Goal: Task Accomplishment & Management: Complete application form

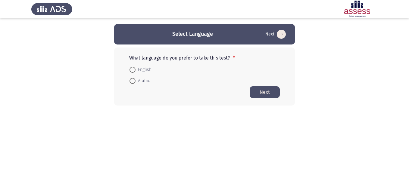
click at [139, 66] on span "English" at bounding box center [144, 69] width 16 height 7
click at [136, 67] on input "English" at bounding box center [133, 70] width 6 height 6
radio input "true"
click at [257, 93] on button "Next" at bounding box center [265, 92] width 30 height 12
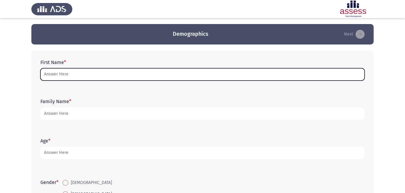
click at [130, 77] on input "First Name *" at bounding box center [202, 74] width 324 height 12
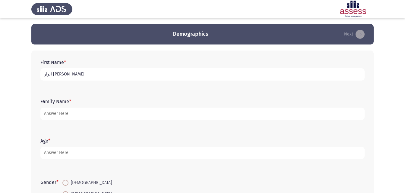
type input "انوار [PERSON_NAME]"
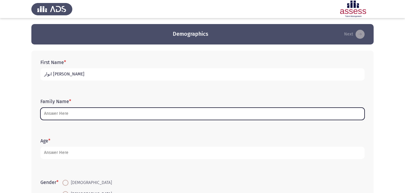
click at [61, 115] on input "Family Name *" at bounding box center [202, 114] width 324 height 12
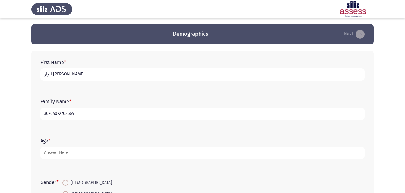
type input "30704072702664"
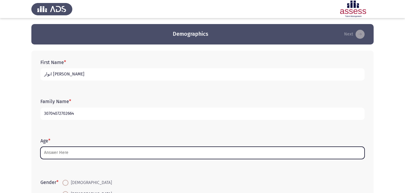
click at [47, 155] on input "Age *" at bounding box center [202, 153] width 324 height 12
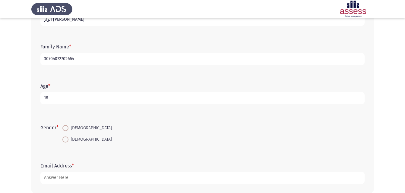
scroll to position [60, 0]
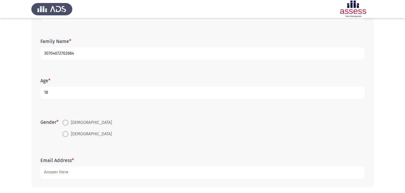
type input "18"
click at [67, 137] on span at bounding box center [65, 134] width 6 height 6
click at [67, 137] on input "[DEMOGRAPHIC_DATA]" at bounding box center [65, 134] width 6 height 6
radio input "true"
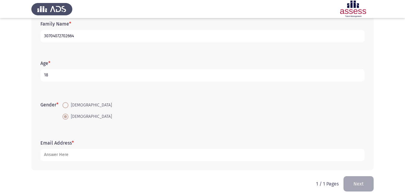
scroll to position [85, 0]
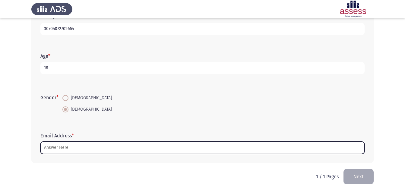
click at [62, 148] on input "Email Address *" at bounding box center [202, 148] width 324 height 12
type input "ش"
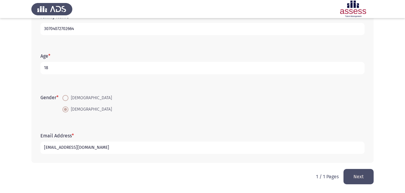
type input "[EMAIL_ADDRESS][DOMAIN_NAME]"
click at [356, 174] on button "Next" at bounding box center [358, 176] width 30 height 15
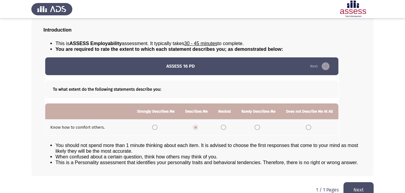
scroll to position [46, 0]
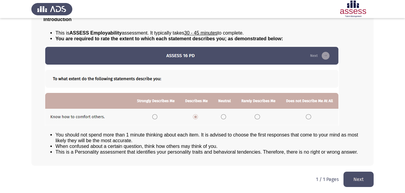
click at [364, 182] on button "Next" at bounding box center [358, 179] width 30 height 15
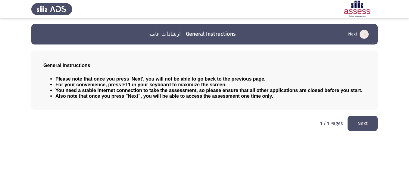
click at [359, 120] on button "Next" at bounding box center [363, 123] width 30 height 15
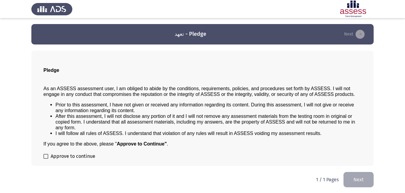
click at [43, 155] on div "Pledge As an ASSESS assessment user, I am obliged to abide by the conditions, r…" at bounding box center [202, 109] width 342 height 116
click at [46, 158] on span at bounding box center [45, 156] width 5 height 5
click at [46, 159] on input "Approve to continue" at bounding box center [45, 159] width 0 height 0
checkbox input "true"
click at [356, 180] on button "Next" at bounding box center [358, 179] width 30 height 15
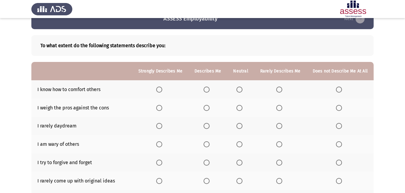
scroll to position [30, 0]
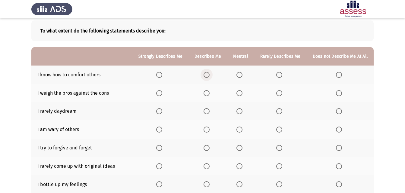
click at [209, 76] on span "Select an option" at bounding box center [206, 75] width 6 height 6
click at [209, 76] on input "Select an option" at bounding box center [206, 75] width 6 height 6
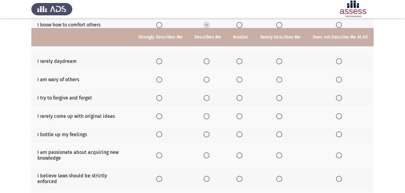
scroll to position [90, 0]
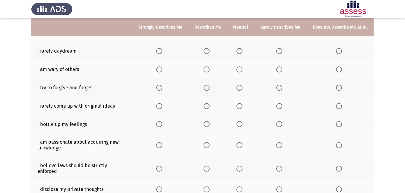
click at [279, 106] on span "Select an option" at bounding box center [279, 106] width 0 height 0
click at [280, 106] on input "Select an option" at bounding box center [279, 106] width 6 height 6
click at [242, 86] on span "Select an option" at bounding box center [239, 88] width 6 height 6
click at [242, 86] on input "Select an option" at bounding box center [239, 88] width 6 height 6
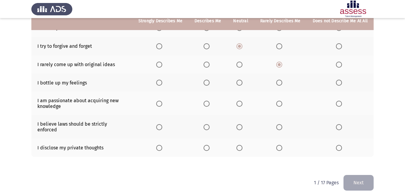
scroll to position [133, 0]
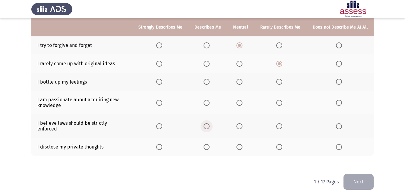
click at [208, 124] on span "Select an option" at bounding box center [206, 127] width 6 height 6
click at [208, 124] on input "Select an option" at bounding box center [206, 127] width 6 height 6
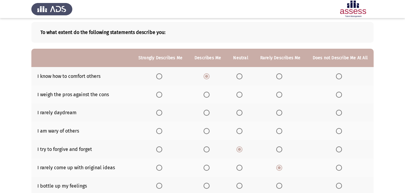
scroll to position [30, 0]
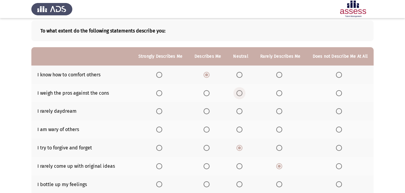
click at [239, 93] on span "Select an option" at bounding box center [239, 93] width 6 height 6
click at [239, 93] on input "Select an option" at bounding box center [239, 93] width 6 height 6
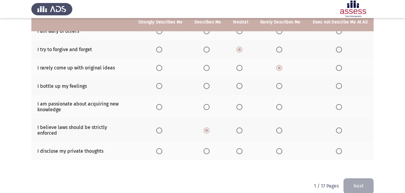
scroll to position [133, 0]
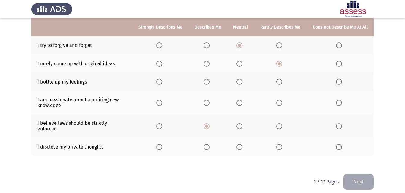
click at [242, 144] on span "Select an option" at bounding box center [239, 147] width 6 height 6
click at [242, 144] on input "Select an option" at bounding box center [239, 147] width 6 height 6
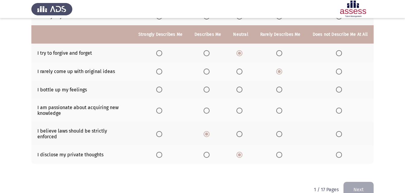
scroll to position [103, 0]
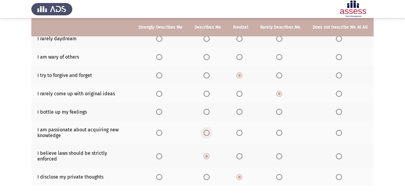
click at [208, 134] on span "Select an option" at bounding box center [206, 133] width 6 height 6
click at [208, 134] on input "Select an option" at bounding box center [206, 133] width 6 height 6
click at [242, 111] on span "Select an option" at bounding box center [239, 112] width 6 height 6
click at [242, 111] on input "Select an option" at bounding box center [239, 112] width 6 height 6
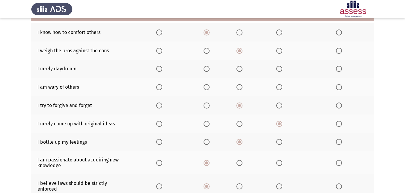
scroll to position [42, 0]
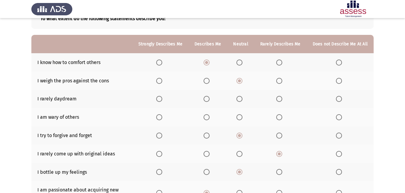
click at [279, 99] on span "Select an option" at bounding box center [279, 99] width 6 height 6
click at [279, 99] on input "Select an option" at bounding box center [279, 99] width 6 height 6
click at [241, 118] on span "Select an option" at bounding box center [239, 117] width 6 height 6
click at [241, 118] on input "Select an option" at bounding box center [239, 117] width 6 height 6
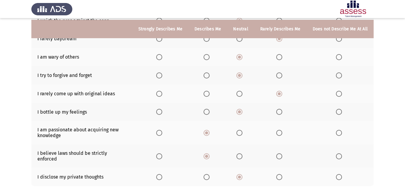
scroll to position [133, 0]
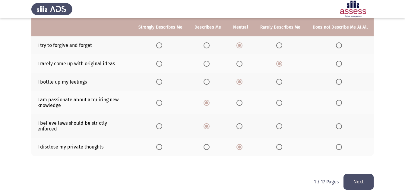
click at [350, 179] on button "Next" at bounding box center [358, 181] width 30 height 15
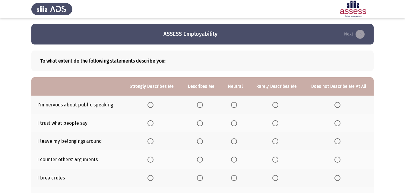
scroll to position [30, 0]
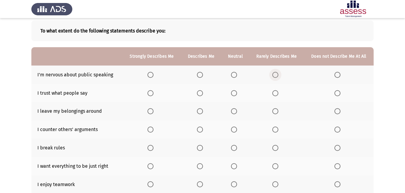
click at [277, 73] on span "Select an option" at bounding box center [275, 75] width 6 height 6
click at [277, 73] on input "Select an option" at bounding box center [275, 75] width 6 height 6
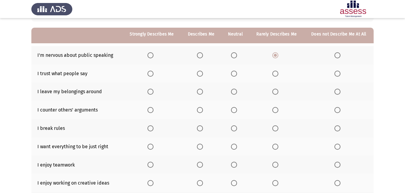
scroll to position [60, 0]
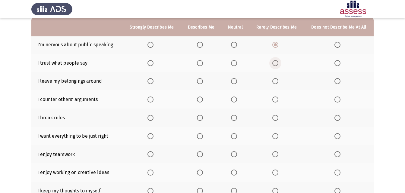
click at [275, 61] on span "Select an option" at bounding box center [275, 63] width 6 height 6
click at [275, 61] on input "Select an option" at bounding box center [275, 63] width 6 height 6
click at [338, 117] on span "Select an option" at bounding box center [337, 118] width 6 height 6
click at [338, 117] on input "Select an option" at bounding box center [337, 118] width 6 height 6
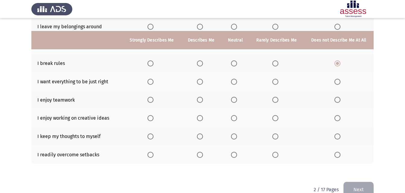
scroll to position [128, 0]
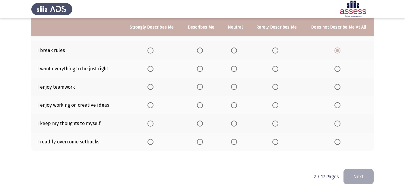
click at [237, 122] on span "Select an option" at bounding box center [234, 124] width 6 height 6
click at [237, 122] on input "Select an option" at bounding box center [234, 124] width 6 height 6
click at [199, 88] on span "Select an option" at bounding box center [200, 87] width 6 height 6
click at [199, 88] on input "Select an option" at bounding box center [200, 87] width 6 height 6
click at [201, 106] on span "Select an option" at bounding box center [200, 105] width 6 height 6
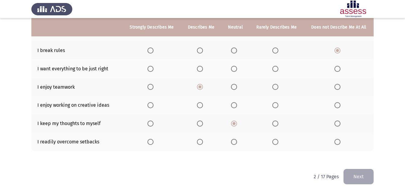
click at [201, 106] on input "Select an option" at bounding box center [200, 105] width 6 height 6
click at [235, 143] on span "Select an option" at bounding box center [234, 142] width 6 height 6
click at [235, 143] on input "Select an option" at bounding box center [234, 142] width 6 height 6
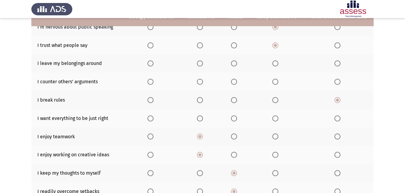
scroll to position [67, 0]
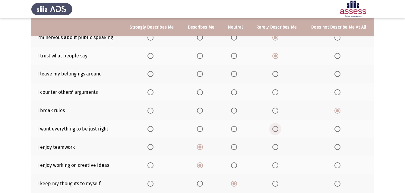
click at [275, 131] on span "Select an option" at bounding box center [275, 129] width 6 height 6
click at [275, 131] on input "Select an option" at bounding box center [275, 129] width 6 height 6
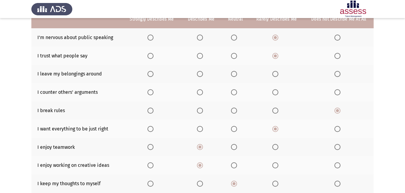
scroll to position [37, 0]
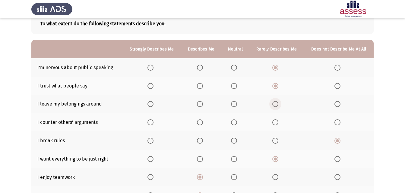
click at [277, 104] on span "Select an option" at bounding box center [275, 104] width 6 height 6
click at [277, 104] on input "Select an option" at bounding box center [275, 104] width 6 height 6
click at [275, 123] on span "Select an option" at bounding box center [275, 123] width 6 height 6
click at [275, 123] on input "Select an option" at bounding box center [275, 123] width 6 height 6
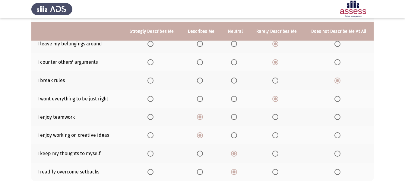
scroll to position [128, 0]
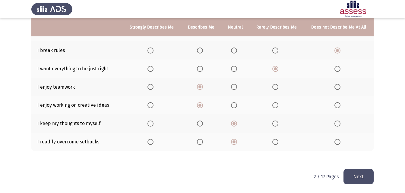
click at [350, 174] on button "Next" at bounding box center [358, 176] width 30 height 15
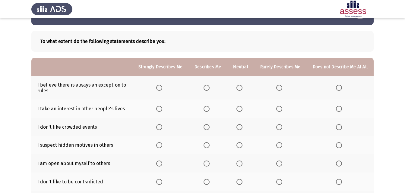
scroll to position [30, 0]
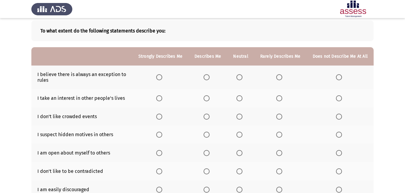
click at [242, 78] on span "Select an option" at bounding box center [239, 77] width 6 height 6
click at [242, 78] on input "Select an option" at bounding box center [239, 77] width 6 height 6
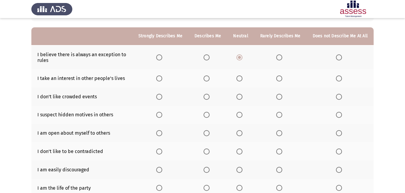
scroll to position [60, 0]
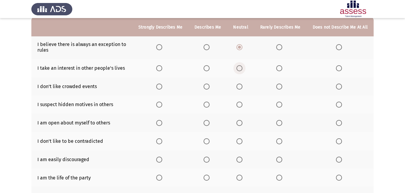
click at [241, 70] on span "Select an option" at bounding box center [239, 68] width 6 height 6
click at [241, 70] on input "Select an option" at bounding box center [239, 68] width 6 height 6
click at [282, 85] on span "Select an option" at bounding box center [279, 87] width 6 height 6
click at [282, 85] on input "Select an option" at bounding box center [279, 87] width 6 height 6
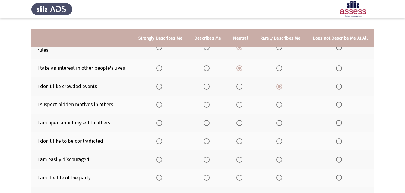
scroll to position [90, 0]
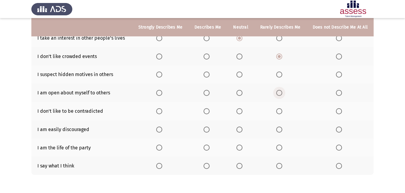
click at [279, 94] on span "Select an option" at bounding box center [279, 93] width 6 height 6
click at [279, 94] on input "Select an option" at bounding box center [279, 93] width 6 height 6
click at [280, 75] on span "Select an option" at bounding box center [279, 75] width 6 height 6
click at [280, 75] on input "Select an option" at bounding box center [279, 75] width 6 height 6
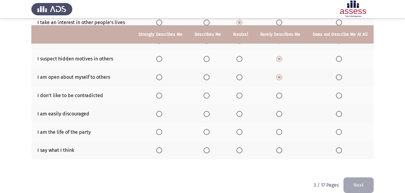
scroll to position [114, 0]
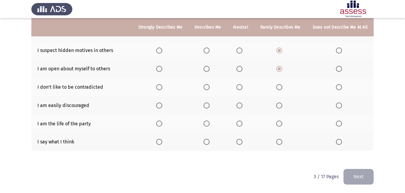
click at [278, 88] on span "Select an option" at bounding box center [279, 87] width 6 height 6
click at [278, 88] on input "Select an option" at bounding box center [279, 87] width 6 height 6
click at [240, 107] on span "Select an option" at bounding box center [239, 106] width 6 height 6
click at [240, 107] on input "Select an option" at bounding box center [239, 106] width 6 height 6
click at [279, 126] on span "Select an option" at bounding box center [279, 124] width 6 height 6
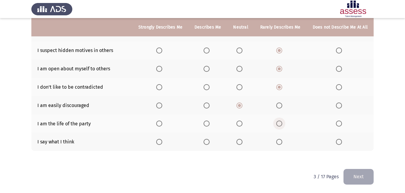
click at [279, 126] on input "Select an option" at bounding box center [279, 124] width 6 height 6
click at [282, 141] on span "Select an option" at bounding box center [279, 142] width 6 height 6
click at [282, 141] on input "Select an option" at bounding box center [279, 142] width 6 height 6
click at [354, 177] on button "Next" at bounding box center [358, 176] width 30 height 15
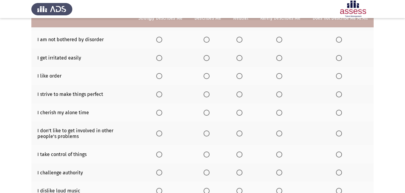
scroll to position [90, 0]
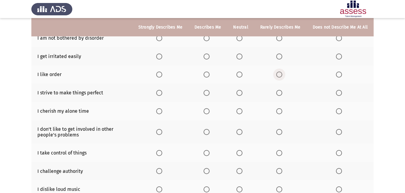
click at [281, 75] on span "Select an option" at bounding box center [279, 75] width 6 height 6
click at [281, 75] on input "Select an option" at bounding box center [279, 75] width 6 height 6
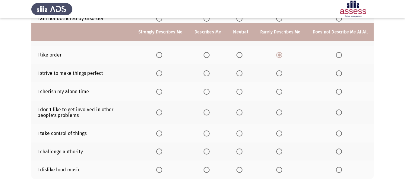
scroll to position [138, 0]
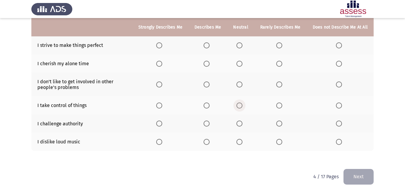
click at [242, 106] on span "Select an option" at bounding box center [239, 106] width 6 height 6
click at [242, 106] on input "Select an option" at bounding box center [239, 106] width 6 height 6
click at [242, 85] on span "Select an option" at bounding box center [239, 85] width 6 height 6
click at [242, 85] on input "Select an option" at bounding box center [239, 85] width 6 height 6
click at [242, 124] on span "Select an option" at bounding box center [239, 124] width 6 height 6
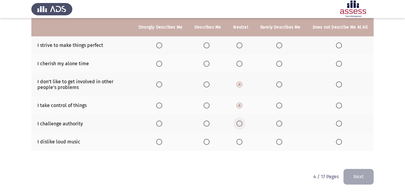
click at [242, 124] on input "Select an option" at bounding box center [239, 124] width 6 height 6
click at [241, 147] on th at bounding box center [240, 142] width 27 height 18
click at [241, 143] on span "Select an option" at bounding box center [239, 142] width 6 height 6
click at [241, 143] on input "Select an option" at bounding box center [239, 142] width 6 height 6
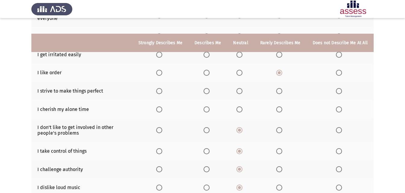
scroll to position [78, 0]
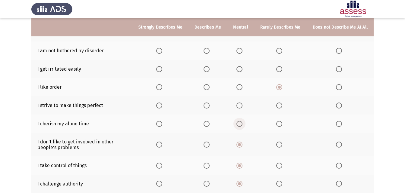
click at [239, 123] on span "Select an option" at bounding box center [239, 124] width 6 height 6
click at [239, 123] on input "Select an option" at bounding box center [239, 124] width 6 height 6
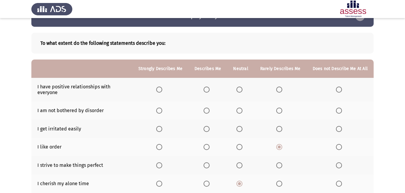
scroll to position [17, 0]
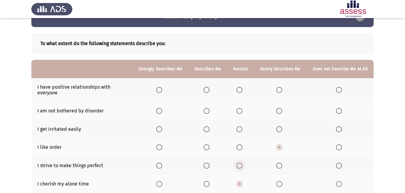
click at [242, 166] on span "Select an option" at bounding box center [239, 166] width 6 height 6
click at [242, 166] on input "Select an option" at bounding box center [239, 166] width 6 height 6
click at [240, 90] on span "Select an option" at bounding box center [239, 90] width 6 height 6
click at [240, 90] on input "Select an option" at bounding box center [239, 90] width 6 height 6
click at [280, 112] on span "Select an option" at bounding box center [279, 111] width 6 height 6
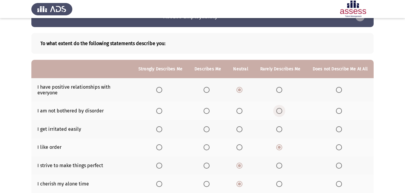
click at [280, 112] on input "Select an option" at bounding box center [279, 111] width 6 height 6
click at [281, 128] on span "Select an option" at bounding box center [279, 130] width 6 height 6
click at [281, 128] on input "Select an option" at bounding box center [279, 130] width 6 height 6
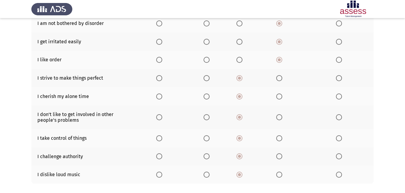
scroll to position [138, 0]
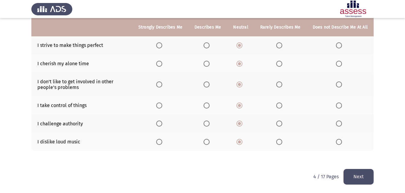
click at [356, 177] on button "Next" at bounding box center [358, 176] width 30 height 15
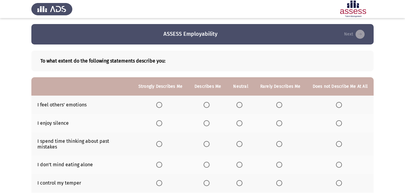
scroll to position [30, 0]
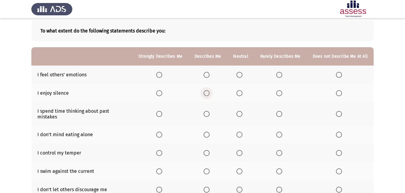
click at [209, 92] on span "Select an option" at bounding box center [206, 93] width 6 height 6
click at [209, 92] on input "Select an option" at bounding box center [206, 93] width 6 height 6
click at [242, 74] on span "Select an option" at bounding box center [239, 75] width 6 height 6
click at [242, 74] on input "Select an option" at bounding box center [239, 75] width 6 height 6
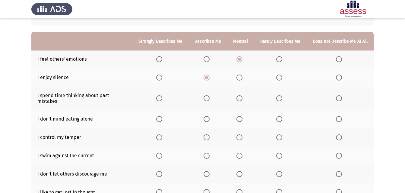
scroll to position [60, 0]
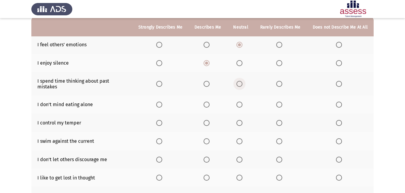
click at [242, 82] on span "Select an option" at bounding box center [239, 84] width 6 height 6
click at [242, 82] on input "Select an option" at bounding box center [239, 84] width 6 height 6
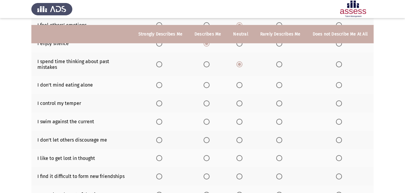
scroll to position [90, 0]
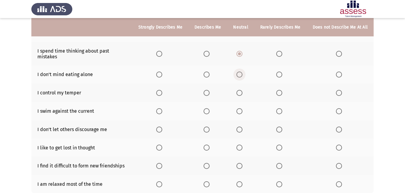
click at [240, 72] on span "Select an option" at bounding box center [239, 75] width 6 height 6
click at [240, 72] on input "Select an option" at bounding box center [239, 75] width 6 height 6
click at [242, 90] on span "Select an option" at bounding box center [239, 93] width 6 height 6
click at [242, 90] on input "Select an option" at bounding box center [239, 93] width 6 height 6
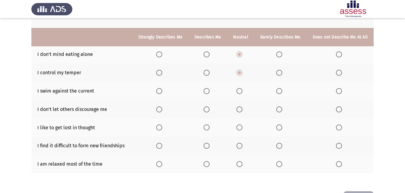
scroll to position [121, 0]
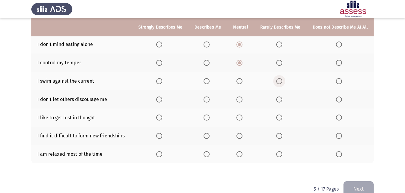
click at [279, 78] on span "Select an option" at bounding box center [279, 81] width 6 height 6
click at [279, 78] on input "Select an option" at bounding box center [279, 81] width 6 height 6
click at [242, 97] on span "Select an option" at bounding box center [239, 100] width 6 height 6
click at [242, 97] on input "Select an option" at bounding box center [239, 100] width 6 height 6
click at [242, 115] on span "Select an option" at bounding box center [239, 118] width 6 height 6
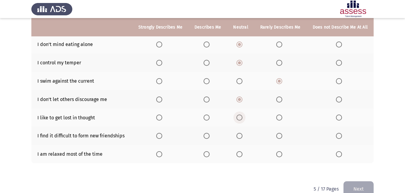
click at [242, 115] on input "Select an option" at bounding box center [239, 118] width 6 height 6
click at [242, 133] on span "Select an option" at bounding box center [239, 136] width 6 height 6
click at [242, 133] on input "Select an option" at bounding box center [239, 136] width 6 height 6
click at [244, 152] on label "Select an option" at bounding box center [240, 155] width 8 height 6
click at [242, 152] on input "Select an option" at bounding box center [239, 155] width 6 height 6
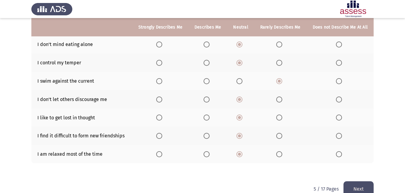
click at [367, 182] on button "Next" at bounding box center [358, 189] width 30 height 15
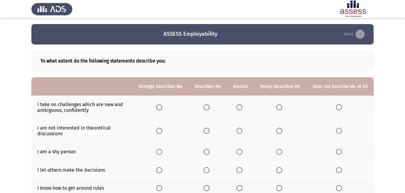
scroll to position [30, 0]
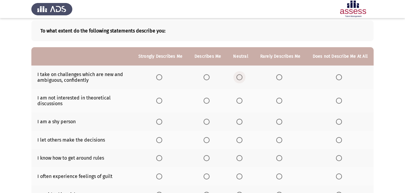
click at [240, 78] on span "Select an option" at bounding box center [239, 77] width 6 height 6
click at [240, 78] on input "Select an option" at bounding box center [239, 77] width 6 height 6
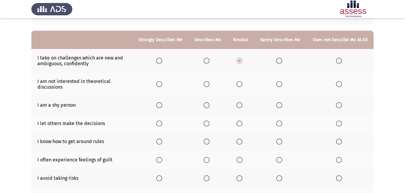
scroll to position [60, 0]
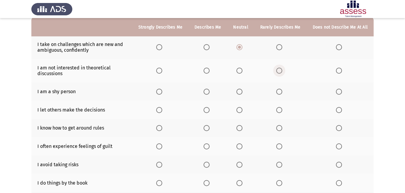
click at [282, 71] on span "Select an option" at bounding box center [279, 71] width 6 height 6
click at [282, 71] on input "Select an option" at bounding box center [279, 71] width 6 height 6
click at [282, 92] on span "Select an option" at bounding box center [279, 92] width 6 height 6
click at [282, 92] on input "Select an option" at bounding box center [279, 92] width 6 height 6
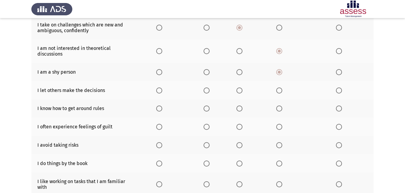
scroll to position [90, 0]
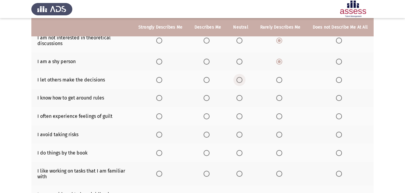
click at [242, 80] on span "Select an option" at bounding box center [239, 80] width 6 height 6
click at [242, 80] on input "Select an option" at bounding box center [239, 80] width 6 height 6
click at [282, 80] on span "Select an option" at bounding box center [279, 80] width 6 height 6
click at [282, 80] on input "Select an option" at bounding box center [279, 80] width 6 height 6
click at [240, 98] on span "Select an option" at bounding box center [239, 98] width 6 height 6
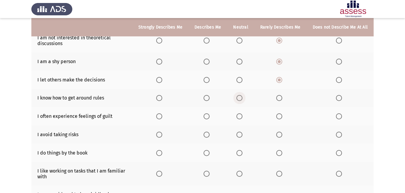
click at [240, 98] on input "Select an option" at bounding box center [239, 98] width 6 height 6
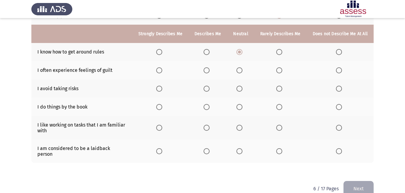
scroll to position [143, 0]
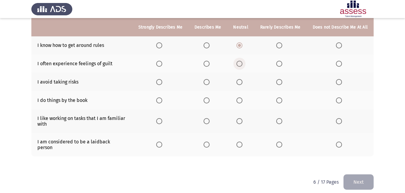
click at [241, 63] on span "Select an option" at bounding box center [239, 64] width 6 height 6
click at [241, 63] on input "Select an option" at bounding box center [239, 64] width 6 height 6
click at [277, 82] on th at bounding box center [280, 82] width 52 height 18
click at [282, 81] on span "Select an option" at bounding box center [279, 82] width 6 height 6
click at [282, 81] on input "Select an option" at bounding box center [279, 82] width 6 height 6
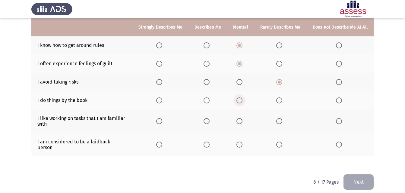
click at [242, 102] on span "Select an option" at bounding box center [239, 101] width 6 height 6
click at [242, 102] on input "Select an option" at bounding box center [239, 101] width 6 height 6
click at [242, 122] on span "Select an option" at bounding box center [239, 121] width 6 height 6
click at [242, 122] on input "Select an option" at bounding box center [239, 121] width 6 height 6
click at [283, 143] on label "Select an option" at bounding box center [280, 145] width 8 height 6
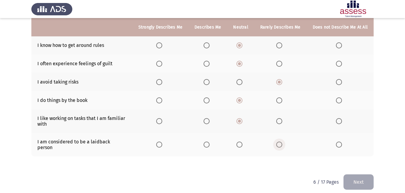
click at [282, 143] on input "Select an option" at bounding box center [279, 145] width 6 height 6
click at [360, 180] on button "Next" at bounding box center [358, 182] width 30 height 15
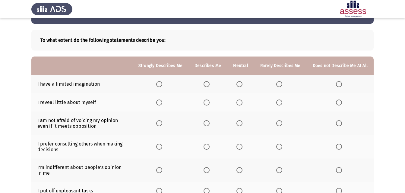
scroll to position [30, 0]
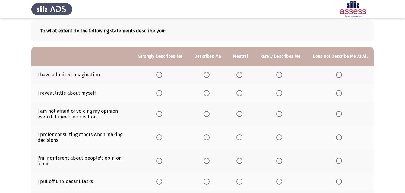
click at [282, 75] on span "Select an option" at bounding box center [279, 75] width 6 height 6
click at [282, 75] on input "Select an option" at bounding box center [279, 75] width 6 height 6
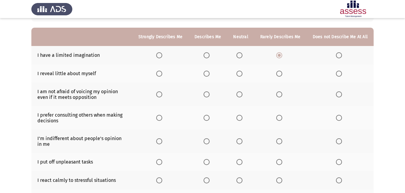
scroll to position [60, 0]
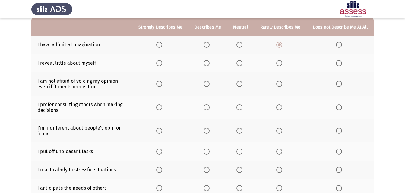
click at [278, 63] on span "Select an option" at bounding box center [279, 63] width 6 height 6
click at [278, 63] on input "Select an option" at bounding box center [279, 63] width 6 height 6
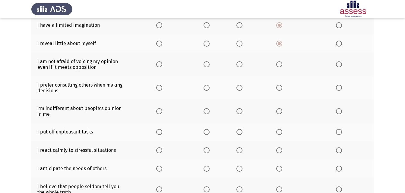
scroll to position [90, 0]
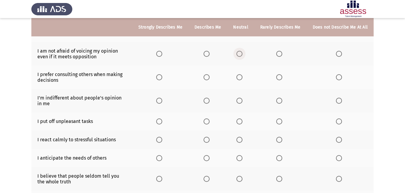
click at [242, 53] on span "Select an option" at bounding box center [239, 54] width 6 height 6
click at [242, 53] on input "Select an option" at bounding box center [239, 54] width 6 height 6
click at [279, 77] on span "Select an option" at bounding box center [279, 77] width 6 height 6
click at [279, 77] on input "Select an option" at bounding box center [279, 77] width 6 height 6
click at [280, 104] on span "Select an option" at bounding box center [279, 101] width 6 height 6
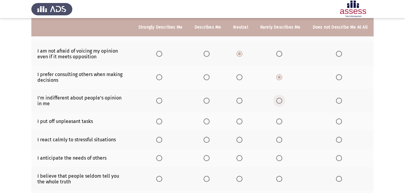
click at [280, 104] on input "Select an option" at bounding box center [279, 101] width 6 height 6
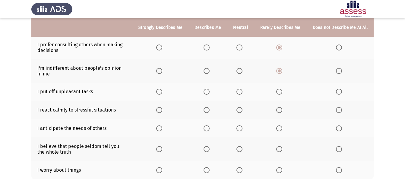
scroll to position [121, 0]
click at [280, 91] on span "Select an option" at bounding box center [279, 92] width 6 height 6
click at [280, 91] on input "Select an option" at bounding box center [279, 92] width 6 height 6
click at [241, 109] on span "Select an option" at bounding box center [239, 110] width 6 height 6
click at [241, 109] on input "Select an option" at bounding box center [239, 110] width 6 height 6
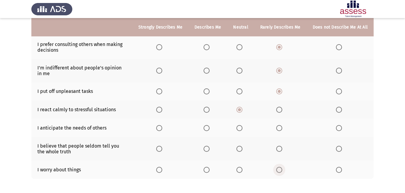
click at [278, 170] on span "Select an option" at bounding box center [279, 170] width 6 height 6
click at [278, 170] on input "Select an option" at bounding box center [279, 170] width 6 height 6
click at [280, 147] on span "Select an option" at bounding box center [279, 149] width 6 height 6
click at [280, 147] on input "Select an option" at bounding box center [279, 149] width 6 height 6
click at [242, 130] on span "Select an option" at bounding box center [239, 128] width 6 height 6
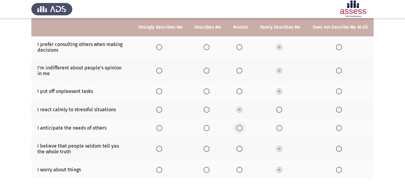
click at [242, 130] on input "Select an option" at bounding box center [239, 128] width 6 height 6
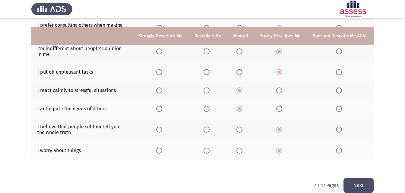
scroll to position [149, 0]
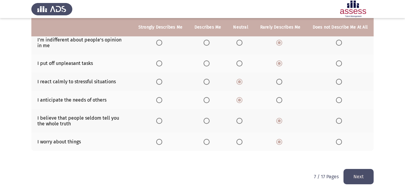
click at [362, 181] on button "Next" at bounding box center [358, 176] width 30 height 15
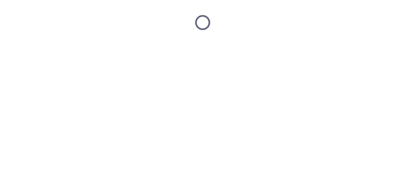
scroll to position [0, 0]
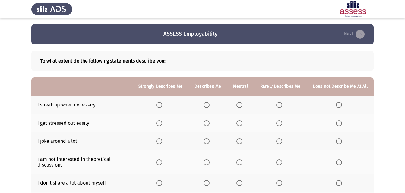
click at [278, 106] on span "Select an option" at bounding box center [279, 105] width 6 height 6
click at [278, 106] on input "Select an option" at bounding box center [279, 105] width 6 height 6
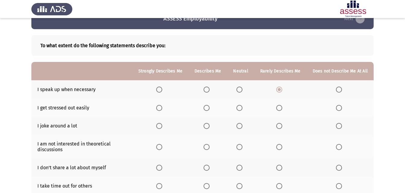
scroll to position [30, 0]
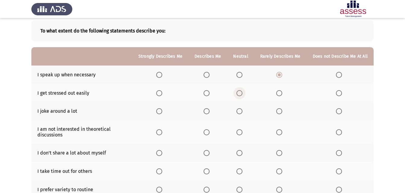
click at [241, 93] on span "Select an option" at bounding box center [239, 93] width 6 height 6
click at [241, 93] on input "Select an option" at bounding box center [239, 93] width 6 height 6
click at [280, 110] on span "Select an option" at bounding box center [279, 111] width 6 height 6
click at [280, 110] on input "Select an option" at bounding box center [279, 111] width 6 height 6
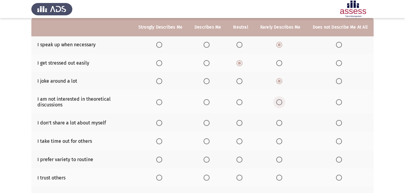
click at [281, 104] on span "Select an option" at bounding box center [279, 102] width 6 height 6
click at [281, 104] on input "Select an option" at bounding box center [279, 102] width 6 height 6
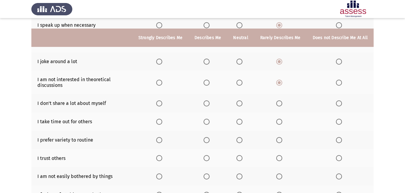
scroll to position [90, 0]
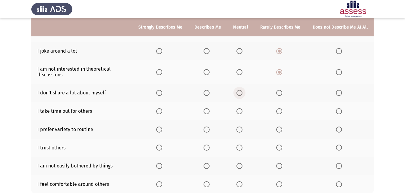
click at [240, 93] on span "Select an option" at bounding box center [239, 93] width 6 height 6
click at [240, 93] on input "Select an option" at bounding box center [239, 93] width 6 height 6
click at [240, 110] on span "Select an option" at bounding box center [239, 111] width 6 height 6
click at [240, 110] on input "Select an option" at bounding box center [239, 111] width 6 height 6
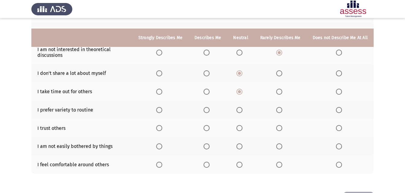
scroll to position [121, 0]
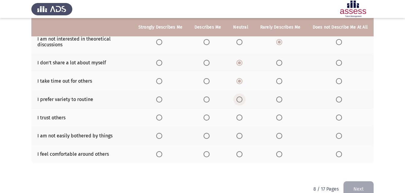
click at [240, 99] on span "Select an option" at bounding box center [239, 100] width 6 height 6
click at [240, 99] on input "Select an option" at bounding box center [239, 100] width 6 height 6
click at [278, 116] on span "Select an option" at bounding box center [279, 118] width 6 height 6
click at [278, 116] on input "Select an option" at bounding box center [279, 118] width 6 height 6
click at [280, 138] on span "Select an option" at bounding box center [279, 136] width 6 height 6
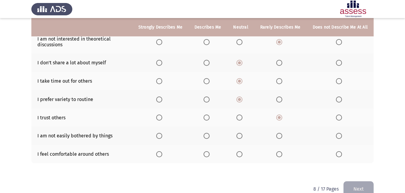
click at [280, 138] on input "Select an option" at bounding box center [279, 136] width 6 height 6
click at [280, 153] on span "Select an option" at bounding box center [279, 155] width 6 height 6
click at [280, 153] on input "Select an option" at bounding box center [279, 155] width 6 height 6
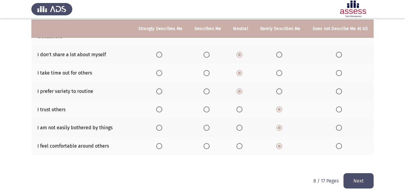
scroll to position [133, 0]
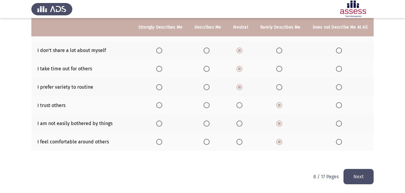
click at [362, 176] on button "Next" at bounding box center [358, 176] width 30 height 15
click at [362, 176] on html "ASSESS Employability Next To what extent do the following statements describe y…" at bounding box center [202, 30] width 405 height 326
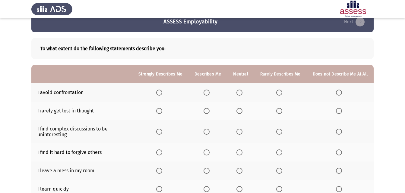
scroll to position [42, 0]
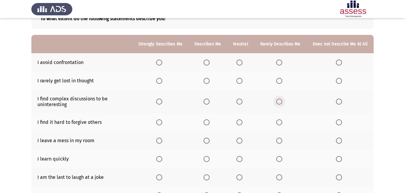
click at [282, 102] on span "Select an option" at bounding box center [279, 102] width 6 height 6
click at [282, 102] on input "Select an option" at bounding box center [279, 102] width 6 height 6
click at [242, 83] on span "Select an option" at bounding box center [239, 81] width 6 height 6
click at [242, 83] on input "Select an option" at bounding box center [239, 81] width 6 height 6
click at [282, 64] on span "Select an option" at bounding box center [279, 63] width 6 height 6
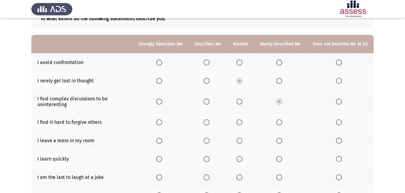
click at [282, 64] on input "Select an option" at bounding box center [279, 63] width 6 height 6
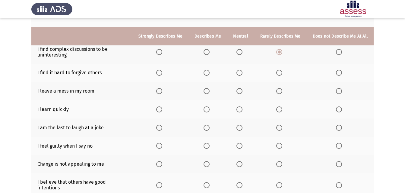
scroll to position [103, 0]
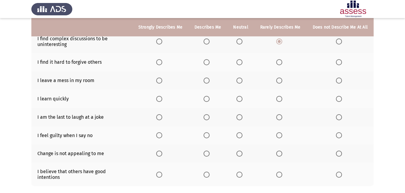
click at [280, 63] on span "Select an option" at bounding box center [279, 62] width 6 height 6
click at [280, 63] on input "Select an option" at bounding box center [279, 62] width 6 height 6
click at [280, 63] on span "Select an option" at bounding box center [278, 62] width 3 height 3
click at [239, 100] on span "Select an option" at bounding box center [239, 99] width 6 height 6
click at [239, 100] on input "Select an option" at bounding box center [239, 99] width 6 height 6
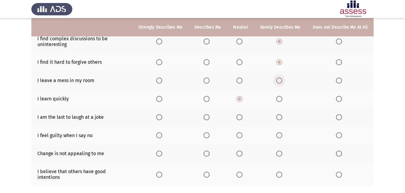
click at [280, 80] on span "Select an option" at bounding box center [279, 81] width 6 height 6
click at [280, 80] on input "Select an option" at bounding box center [279, 81] width 6 height 6
click at [278, 115] on span "Select an option" at bounding box center [279, 117] width 6 height 6
click at [278, 115] on input "Select an option" at bounding box center [279, 117] width 6 height 6
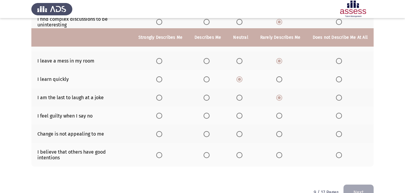
scroll to position [133, 0]
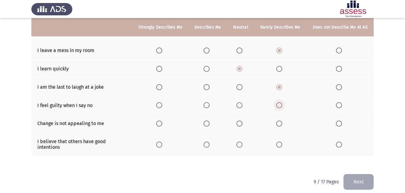
click at [281, 106] on span "Select an option" at bounding box center [279, 105] width 6 height 6
click at [281, 106] on input "Select an option" at bounding box center [279, 105] width 6 height 6
click at [281, 125] on span "Select an option" at bounding box center [279, 124] width 6 height 6
click at [281, 125] on input "Select an option" at bounding box center [279, 124] width 6 height 6
click at [242, 142] on span "Select an option" at bounding box center [239, 145] width 6 height 6
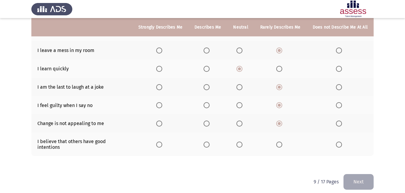
click at [242, 142] on input "Select an option" at bounding box center [239, 145] width 6 height 6
click at [349, 168] on div "To what extent do the following statements describe you: Strongly Describes Me …" at bounding box center [202, 43] width 342 height 263
click at [353, 178] on button "Next" at bounding box center [358, 181] width 30 height 15
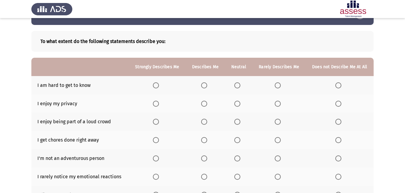
scroll to position [30, 0]
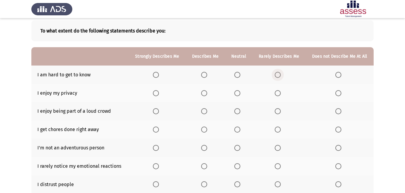
click at [277, 77] on span "Select an option" at bounding box center [277, 75] width 6 height 6
click at [277, 77] on input "Select an option" at bounding box center [277, 75] width 6 height 6
click at [238, 94] on span "Select an option" at bounding box center [237, 93] width 6 height 6
click at [238, 94] on input "Select an option" at bounding box center [237, 93] width 6 height 6
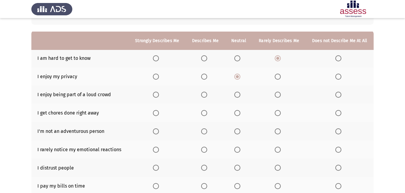
scroll to position [60, 0]
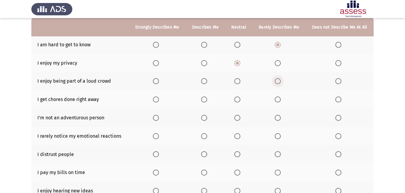
click at [280, 82] on span "Select an option" at bounding box center [277, 81] width 6 height 6
click at [280, 82] on input "Select an option" at bounding box center [277, 81] width 6 height 6
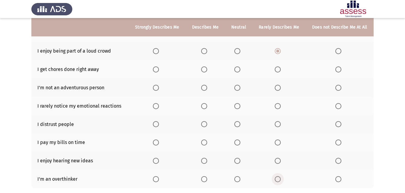
click at [280, 179] on span "Select an option" at bounding box center [277, 180] width 6 height 6
click at [280, 179] on input "Select an option" at bounding box center [277, 180] width 6 height 6
click at [238, 161] on span "Select an option" at bounding box center [237, 161] width 6 height 6
click at [238, 161] on input "Select an option" at bounding box center [237, 161] width 6 height 6
click at [203, 160] on span "Select an option" at bounding box center [204, 161] width 6 height 6
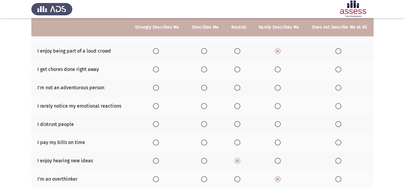
click at [203, 160] on input "Select an option" at bounding box center [204, 161] width 6 height 6
click at [239, 124] on span "Select an option" at bounding box center [237, 124] width 6 height 6
click at [239, 124] on input "Select an option" at bounding box center [237, 124] width 6 height 6
click at [280, 143] on span "Select an option" at bounding box center [277, 143] width 6 height 6
click at [280, 143] on input "Select an option" at bounding box center [277, 143] width 6 height 6
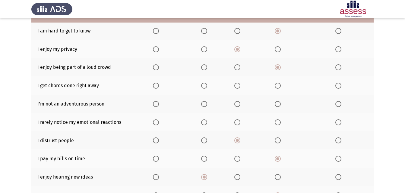
scroll to position [60, 0]
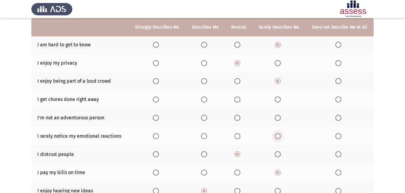
click at [280, 135] on span "Select an option" at bounding box center [277, 136] width 6 height 6
click at [280, 135] on input "Select an option" at bounding box center [277, 136] width 6 height 6
click at [279, 117] on span "Select an option" at bounding box center [277, 118] width 6 height 6
click at [279, 117] on input "Select an option" at bounding box center [277, 118] width 6 height 6
click at [238, 101] on span "Select an option" at bounding box center [237, 100] width 6 height 6
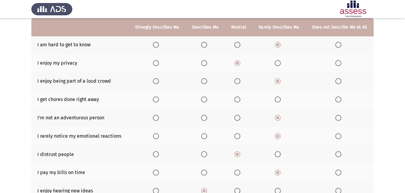
click at [238, 101] on input "Select an option" at bounding box center [237, 100] width 6 height 6
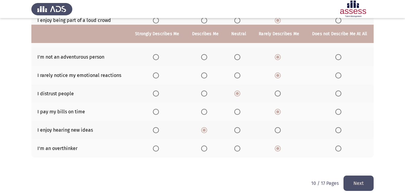
scroll to position [128, 0]
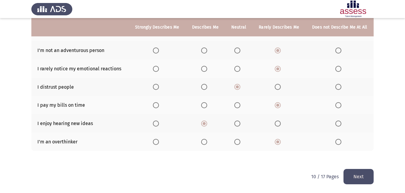
click at [360, 173] on button "Next" at bounding box center [358, 176] width 30 height 15
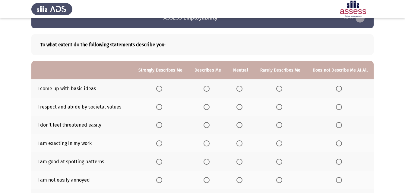
scroll to position [30, 0]
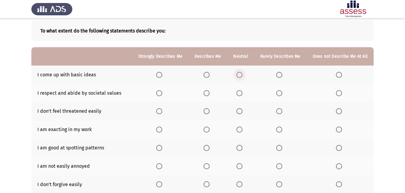
click at [241, 75] on span "Select an option" at bounding box center [239, 75] width 6 height 6
click at [241, 75] on input "Select an option" at bounding box center [239, 75] width 6 height 6
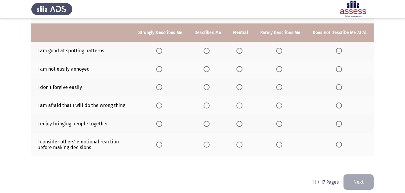
scroll to position [133, 0]
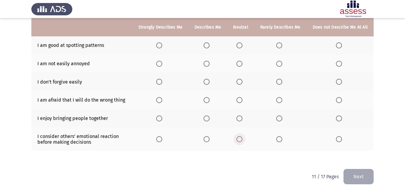
click at [241, 139] on span "Select an option" at bounding box center [239, 139] width 6 height 6
click at [241, 139] on input "Select an option" at bounding box center [239, 139] width 6 height 6
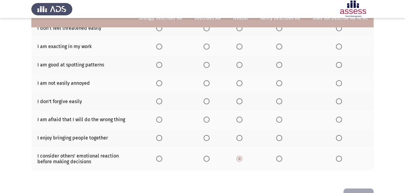
scroll to position [103, 0]
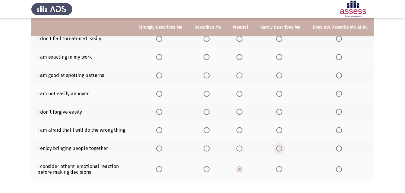
click at [282, 150] on span "Select an option" at bounding box center [279, 149] width 6 height 6
click at [282, 150] on input "Select an option" at bounding box center [279, 149] width 6 height 6
click at [242, 111] on span "Select an option" at bounding box center [239, 112] width 6 height 6
click at [242, 111] on input "Select an option" at bounding box center [239, 112] width 6 height 6
click at [279, 131] on span "Select an option" at bounding box center [279, 130] width 6 height 6
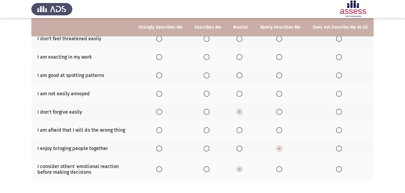
click at [279, 131] on input "Select an option" at bounding box center [279, 130] width 6 height 6
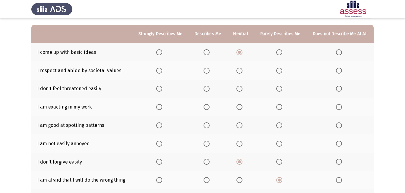
scroll to position [42, 0]
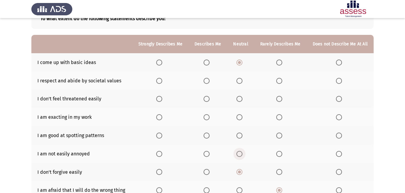
click at [241, 155] on span "Select an option" at bounding box center [239, 154] width 6 height 6
click at [241, 155] on input "Select an option" at bounding box center [239, 154] width 6 height 6
click at [241, 134] on span "Select an option" at bounding box center [239, 136] width 6 height 6
click at [241, 134] on input "Select an option" at bounding box center [239, 136] width 6 height 6
click at [242, 117] on span "Select an option" at bounding box center [239, 117] width 6 height 6
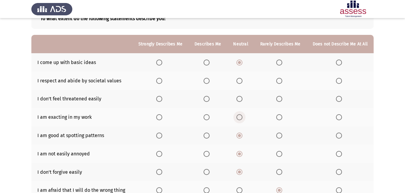
click at [242, 117] on input "Select an option" at bounding box center [239, 117] width 6 height 6
click at [279, 99] on span "Select an option" at bounding box center [279, 99] width 0 height 0
click at [280, 99] on input "Select an option" at bounding box center [279, 99] width 6 height 6
click at [242, 78] on span "Select an option" at bounding box center [239, 81] width 6 height 6
click at [242, 78] on input "Select an option" at bounding box center [239, 81] width 6 height 6
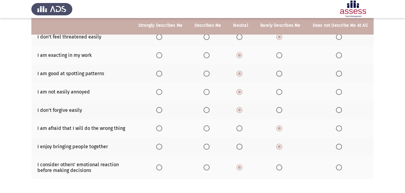
scroll to position [133, 0]
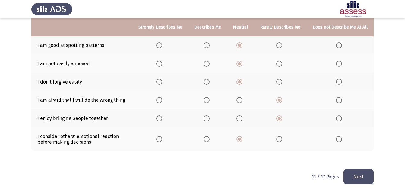
click at [357, 178] on button "Next" at bounding box center [358, 176] width 30 height 15
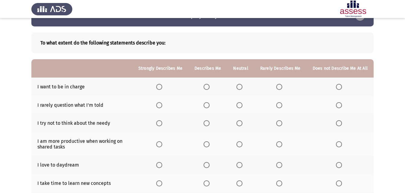
scroll to position [0, 0]
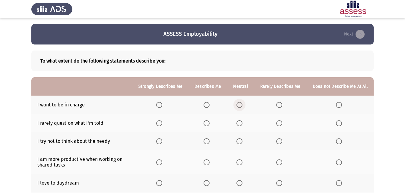
click at [238, 104] on span "Select an option" at bounding box center [239, 105] width 6 height 6
click at [238, 104] on input "Select an option" at bounding box center [239, 105] width 6 height 6
click at [277, 126] on span "Select an option" at bounding box center [279, 124] width 6 height 6
click at [277, 126] on input "Select an option" at bounding box center [279, 124] width 6 height 6
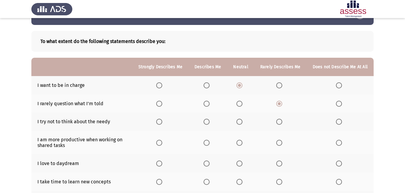
scroll to position [30, 0]
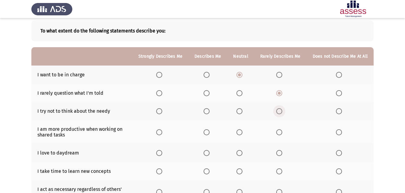
click at [278, 110] on span "Select an option" at bounding box center [279, 111] width 6 height 6
click at [278, 110] on input "Select an option" at bounding box center [279, 111] width 6 height 6
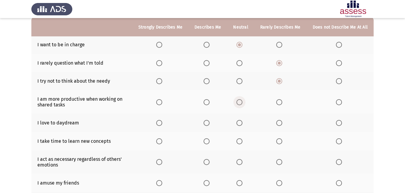
click at [241, 104] on span "Select an option" at bounding box center [239, 102] width 6 height 6
click at [241, 104] on input "Select an option" at bounding box center [239, 102] width 6 height 6
click at [244, 124] on label "Select an option" at bounding box center [240, 123] width 8 height 6
click at [242, 124] on input "Select an option" at bounding box center [239, 123] width 6 height 6
click at [278, 141] on span "Select an option" at bounding box center [279, 142] width 6 height 6
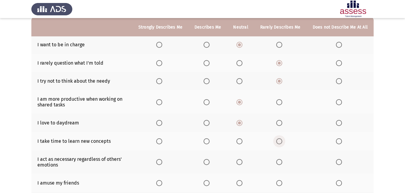
click at [278, 141] on input "Select an option" at bounding box center [279, 142] width 6 height 6
click at [240, 164] on span "Select an option" at bounding box center [239, 162] width 6 height 6
click at [240, 164] on input "Select an option" at bounding box center [239, 162] width 6 height 6
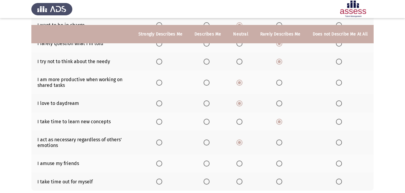
scroll to position [90, 0]
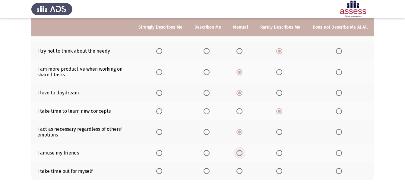
click at [238, 154] on span "Select an option" at bounding box center [239, 153] width 6 height 6
click at [238, 154] on input "Select an option" at bounding box center [239, 153] width 6 height 6
click at [241, 170] on span "Select an option" at bounding box center [239, 171] width 6 height 6
click at [241, 170] on input "Select an option" at bounding box center [239, 171] width 6 height 6
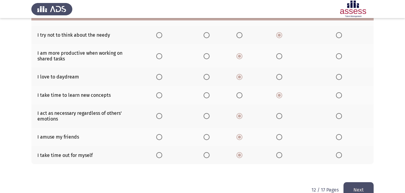
scroll to position [120, 0]
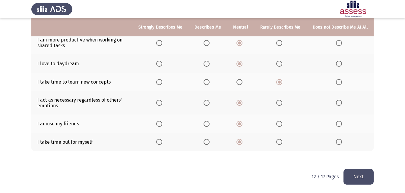
click at [353, 178] on button "Next" at bounding box center [358, 176] width 30 height 15
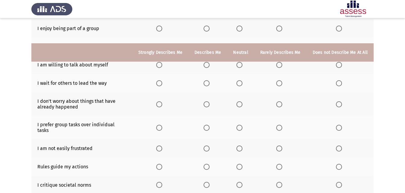
scroll to position [133, 0]
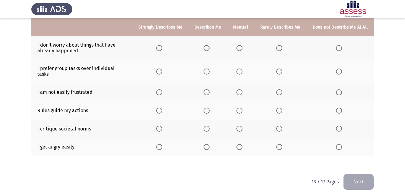
click at [280, 144] on span "Select an option" at bounding box center [279, 147] width 6 height 6
click at [280, 144] on input "Select an option" at bounding box center [279, 147] width 6 height 6
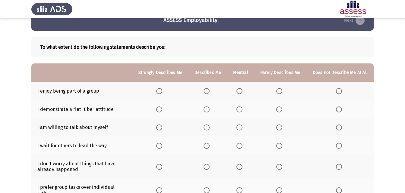
scroll to position [12, 0]
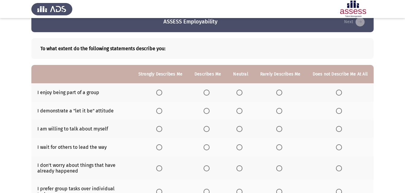
click at [239, 93] on span "Select an option" at bounding box center [239, 93] width 6 height 6
click at [239, 93] on input "Select an option" at bounding box center [239, 93] width 6 height 6
click at [278, 111] on span "Select an option" at bounding box center [279, 111] width 6 height 6
click at [278, 111] on input "Select an option" at bounding box center [279, 111] width 6 height 6
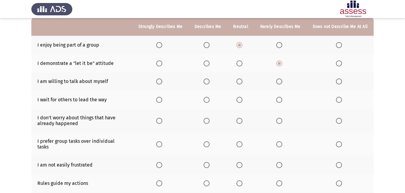
scroll to position [60, 0]
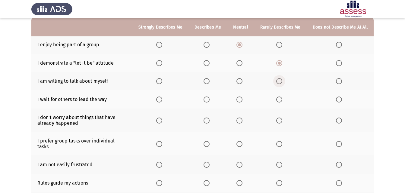
click at [279, 83] on span "Select an option" at bounding box center [279, 81] width 6 height 6
click at [279, 83] on input "Select an option" at bounding box center [279, 81] width 6 height 6
click at [280, 100] on span "Select an option" at bounding box center [279, 100] width 6 height 6
click at [280, 100] on input "Select an option" at bounding box center [279, 100] width 6 height 6
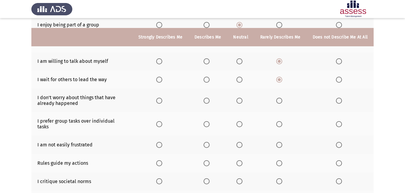
scroll to position [90, 0]
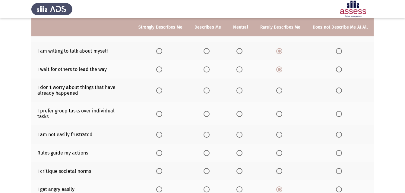
click at [242, 90] on span "Select an option" at bounding box center [239, 91] width 6 height 6
click at [242, 90] on input "Select an option" at bounding box center [239, 91] width 6 height 6
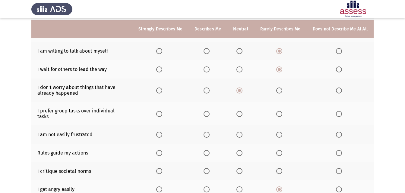
scroll to position [121, 0]
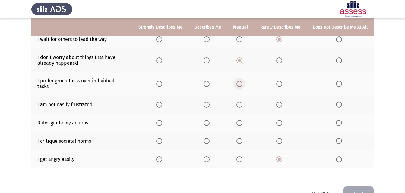
click at [240, 81] on span "Select an option" at bounding box center [239, 84] width 6 height 6
click at [240, 81] on input "Select an option" at bounding box center [239, 84] width 6 height 6
click at [278, 102] on mat-radio-button "Select an option" at bounding box center [280, 105] width 8 height 6
click at [278, 102] on span "Select an option" at bounding box center [279, 105] width 6 height 6
click at [278, 102] on input "Select an option" at bounding box center [279, 105] width 6 height 6
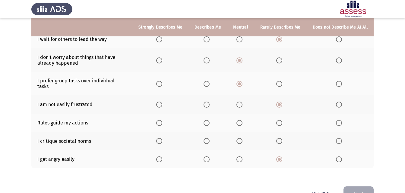
click at [245, 120] on label "Select an option" at bounding box center [240, 123] width 8 height 6
click at [242, 120] on input "Select an option" at bounding box center [239, 123] width 6 height 6
click at [282, 138] on span "Select an option" at bounding box center [279, 141] width 6 height 6
click at [282, 138] on input "Select an option" at bounding box center [279, 141] width 6 height 6
click at [361, 191] on button "Next" at bounding box center [358, 194] width 30 height 15
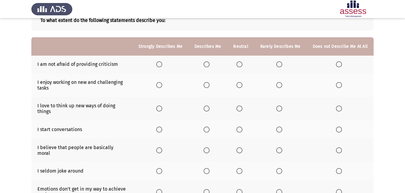
scroll to position [30, 0]
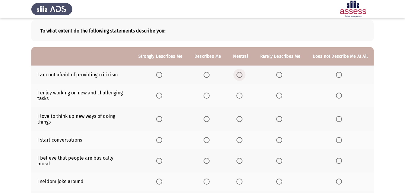
click at [242, 76] on span "Select an option" at bounding box center [239, 75] width 6 height 6
click at [242, 76] on input "Select an option" at bounding box center [239, 75] width 6 height 6
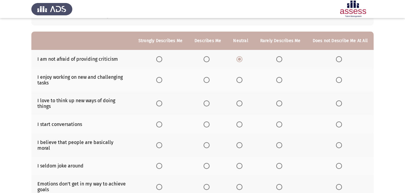
scroll to position [60, 0]
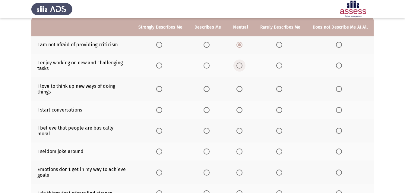
click at [242, 64] on span "Select an option" at bounding box center [239, 66] width 6 height 6
click at [242, 64] on input "Select an option" at bounding box center [239, 66] width 6 height 6
click at [239, 89] on span "Select an option" at bounding box center [239, 89] width 6 height 6
click at [239, 89] on input "Select an option" at bounding box center [239, 89] width 6 height 6
click at [281, 111] on span "Select an option" at bounding box center [279, 110] width 6 height 6
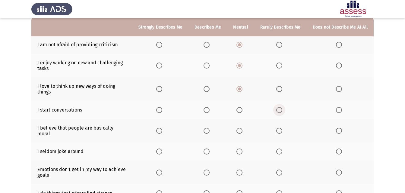
click at [281, 111] on input "Select an option" at bounding box center [279, 110] width 6 height 6
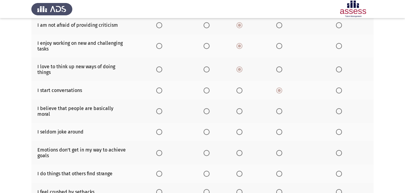
scroll to position [90, 0]
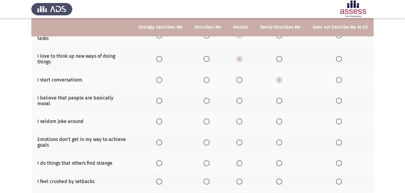
click at [242, 98] on span "Select an option" at bounding box center [239, 101] width 6 height 6
click at [242, 98] on input "Select an option" at bounding box center [239, 101] width 6 height 6
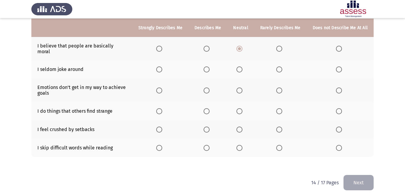
scroll to position [143, 0]
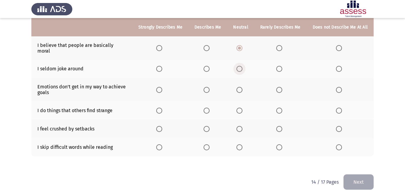
click at [239, 66] on span "Select an option" at bounding box center [239, 69] width 6 height 6
click at [239, 66] on input "Select an option" at bounding box center [239, 69] width 6 height 6
drag, startPoint x: 283, startPoint y: 85, endPoint x: 287, endPoint y: 85, distance: 3.6
click at [287, 85] on th at bounding box center [280, 89] width 52 height 23
click at [241, 108] on span "Select an option" at bounding box center [239, 111] width 6 height 6
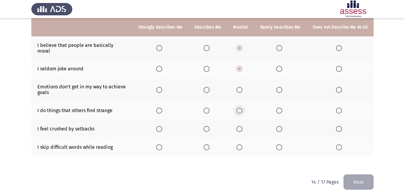
click at [241, 108] on input "Select an option" at bounding box center [239, 111] width 6 height 6
click at [280, 126] on span "Select an option" at bounding box center [279, 129] width 6 height 6
click at [280, 126] on input "Select an option" at bounding box center [279, 129] width 6 height 6
click at [242, 145] on span "Select an option" at bounding box center [239, 148] width 6 height 6
click at [242, 145] on input "Select an option" at bounding box center [239, 148] width 6 height 6
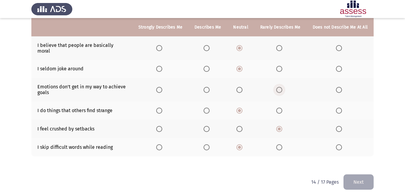
click at [280, 87] on span "Select an option" at bounding box center [279, 90] width 6 height 6
click at [280, 87] on input "Select an option" at bounding box center [279, 90] width 6 height 6
click at [371, 178] on button "Next" at bounding box center [358, 182] width 30 height 15
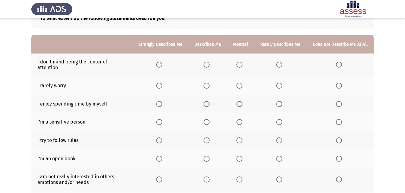
scroll to position [30, 0]
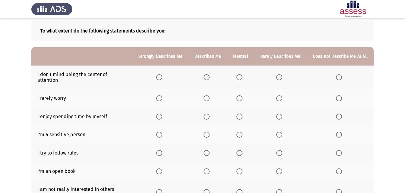
click at [242, 96] on span "Select an option" at bounding box center [239, 99] width 6 height 6
click at [242, 96] on input "Select an option" at bounding box center [239, 99] width 6 height 6
click at [282, 74] on span "Select an option" at bounding box center [279, 77] width 6 height 6
click at [282, 74] on input "Select an option" at bounding box center [279, 77] width 6 height 6
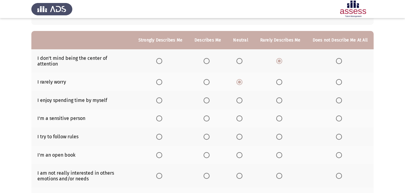
scroll to position [60, 0]
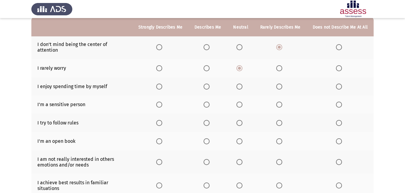
click at [242, 84] on span "Select an option" at bounding box center [239, 87] width 6 height 6
click at [242, 84] on input "Select an option" at bounding box center [239, 87] width 6 height 6
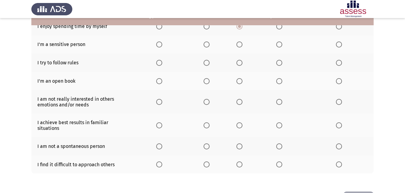
scroll to position [90, 0]
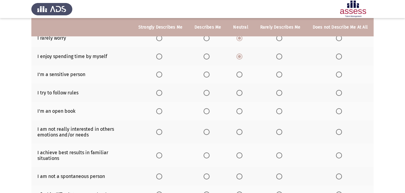
click at [242, 72] on span "Select an option" at bounding box center [239, 75] width 6 height 6
click at [242, 72] on input "Select an option" at bounding box center [239, 75] width 6 height 6
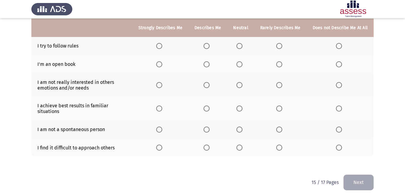
scroll to position [138, 0]
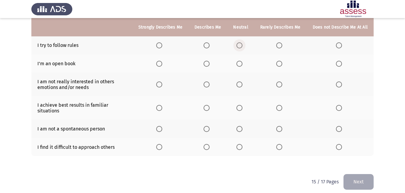
click at [240, 42] on span "Select an option" at bounding box center [239, 45] width 6 height 6
click at [240, 42] on input "Select an option" at bounding box center [239, 45] width 6 height 6
click at [281, 61] on span "Select an option" at bounding box center [279, 64] width 6 height 6
click at [281, 61] on input "Select an option" at bounding box center [279, 64] width 6 height 6
click at [238, 61] on span "Select an option" at bounding box center [239, 64] width 6 height 6
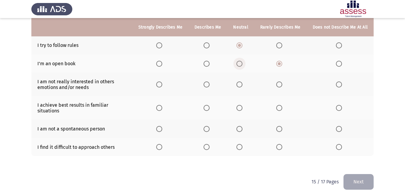
click at [238, 61] on input "Select an option" at bounding box center [239, 64] width 6 height 6
click at [278, 82] on span "Select an option" at bounding box center [279, 85] width 6 height 6
click at [278, 82] on input "Select an option" at bounding box center [279, 85] width 6 height 6
click at [242, 105] on span "Select an option" at bounding box center [239, 108] width 6 height 6
click at [242, 105] on input "Select an option" at bounding box center [239, 108] width 6 height 6
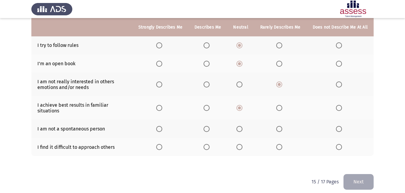
click at [282, 126] on span "Select an option" at bounding box center [279, 129] width 6 height 6
click at [282, 126] on input "Select an option" at bounding box center [279, 129] width 6 height 6
click at [275, 142] on th at bounding box center [280, 147] width 52 height 18
click at [281, 144] on span "Select an option" at bounding box center [279, 147] width 6 height 6
click at [281, 144] on input "Select an option" at bounding box center [279, 147] width 6 height 6
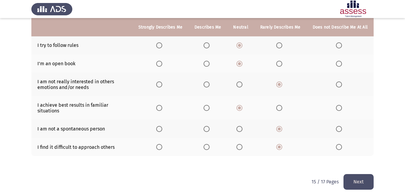
click at [349, 174] on button "Next" at bounding box center [358, 181] width 30 height 15
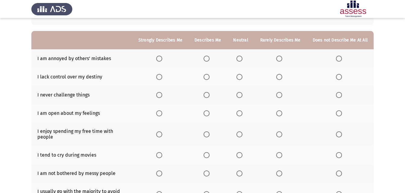
scroll to position [60, 0]
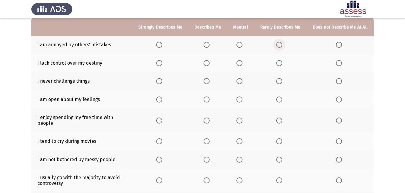
click at [283, 44] on label "Select an option" at bounding box center [280, 45] width 8 height 6
click at [282, 44] on input "Select an option" at bounding box center [279, 45] width 6 height 6
click at [240, 62] on span "Select an option" at bounding box center [239, 63] width 6 height 6
click at [240, 62] on input "Select an option" at bounding box center [239, 63] width 6 height 6
click at [281, 83] on span "Select an option" at bounding box center [279, 81] width 6 height 6
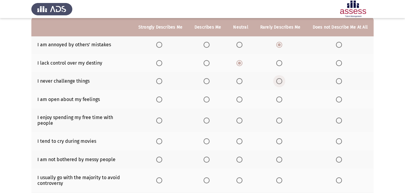
click at [281, 83] on input "Select an option" at bounding box center [279, 81] width 6 height 6
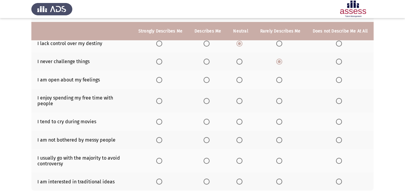
scroll to position [90, 0]
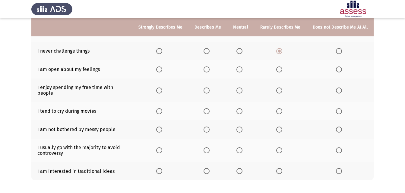
click at [242, 71] on span "Select an option" at bounding box center [239, 70] width 6 height 6
click at [242, 71] on input "Select an option" at bounding box center [239, 70] width 6 height 6
click at [242, 89] on span "Select an option" at bounding box center [239, 91] width 6 height 6
click at [242, 89] on input "Select an option" at bounding box center [239, 91] width 6 height 6
click at [280, 108] on span "Select an option" at bounding box center [279, 111] width 6 height 6
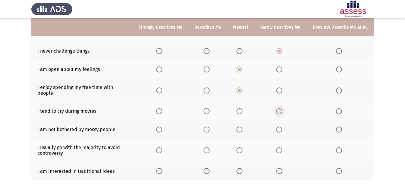
click at [280, 108] on input "Select an option" at bounding box center [279, 111] width 6 height 6
click at [245, 127] on label "Select an option" at bounding box center [240, 130] width 8 height 6
click at [242, 127] on input "Select an option" at bounding box center [239, 130] width 6 height 6
click at [242, 148] on span "Select an option" at bounding box center [239, 151] width 6 height 6
click at [242, 148] on input "Select an option" at bounding box center [239, 151] width 6 height 6
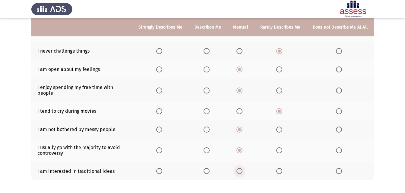
click at [240, 168] on span "Select an option" at bounding box center [239, 171] width 6 height 6
click at [240, 168] on input "Select an option" at bounding box center [239, 171] width 6 height 6
click at [281, 168] on span "Select an option" at bounding box center [279, 171] width 6 height 6
click at [281, 168] on input "Select an option" at bounding box center [279, 171] width 6 height 6
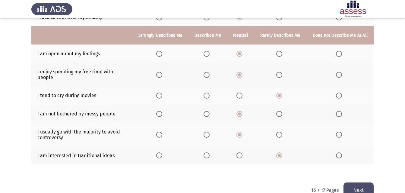
scroll to position [114, 0]
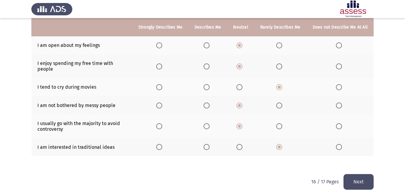
click at [363, 175] on button "Next" at bounding box center [358, 181] width 30 height 15
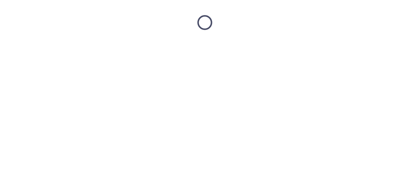
scroll to position [0, 0]
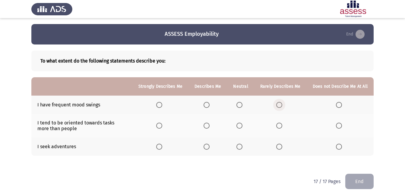
click at [278, 105] on span "Select an option" at bounding box center [279, 105] width 6 height 6
click at [278, 105] on input "Select an option" at bounding box center [279, 105] width 6 height 6
click at [242, 128] on span "Select an option" at bounding box center [239, 126] width 6 height 6
click at [242, 128] on input "Select an option" at bounding box center [239, 126] width 6 height 6
click at [247, 149] on th at bounding box center [240, 147] width 27 height 18
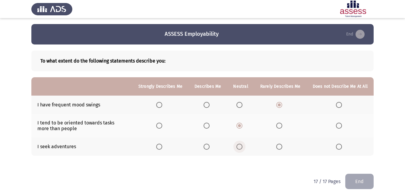
click at [242, 146] on span "Select an option" at bounding box center [239, 147] width 6 height 6
click at [242, 146] on input "Select an option" at bounding box center [239, 147] width 6 height 6
click at [352, 185] on button "End" at bounding box center [359, 181] width 28 height 15
